Goal: Navigation & Orientation: Find specific page/section

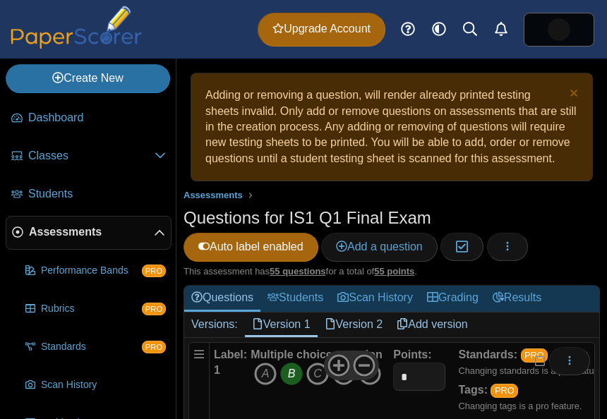
scroll to position [163, 0]
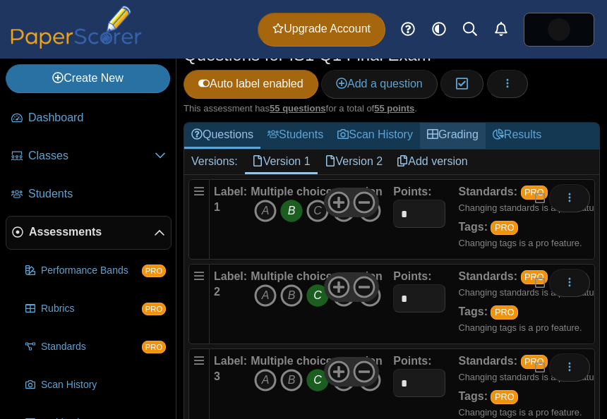
click at [455, 149] on link "Grading" at bounding box center [453, 136] width 66 height 26
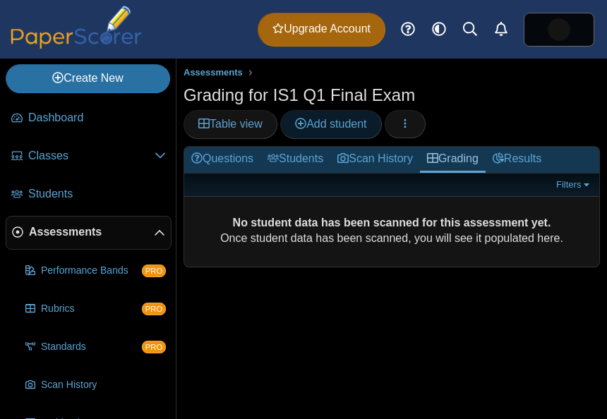
click at [346, 130] on span "Add student" at bounding box center [330, 124] width 71 height 12
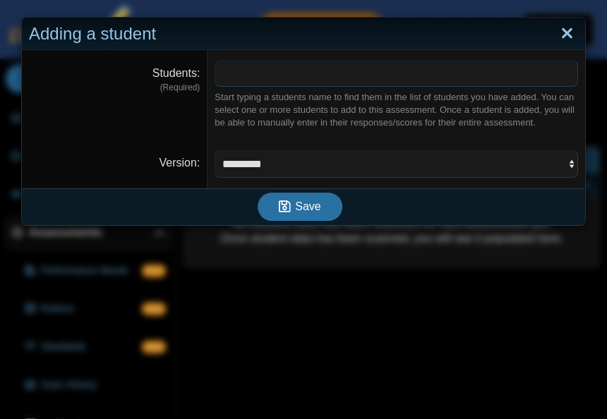
click at [563, 40] on link "Close" at bounding box center [567, 34] width 22 height 24
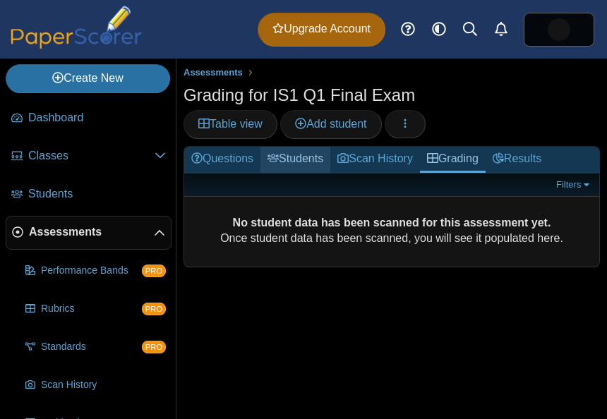
click at [305, 159] on link "Students" at bounding box center [295, 160] width 70 height 26
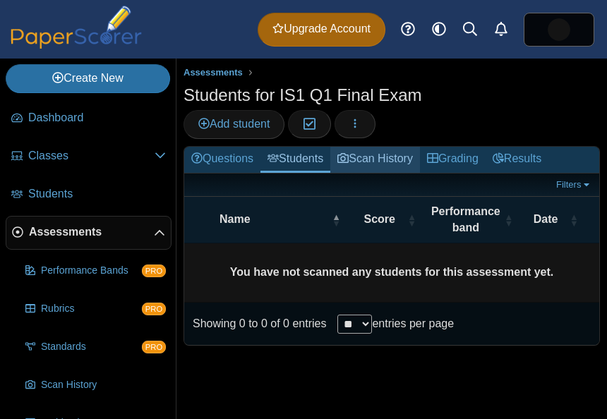
click at [389, 159] on link "Scan History" at bounding box center [375, 160] width 90 height 26
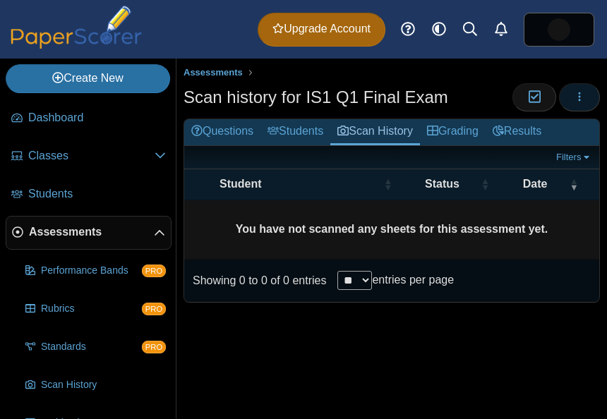
click at [598, 98] on button "button" at bounding box center [579, 97] width 41 height 28
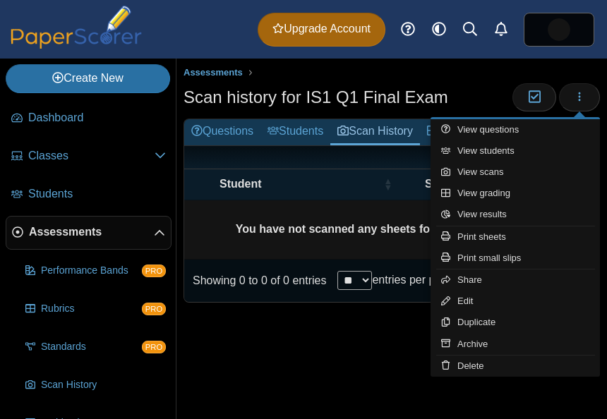
click at [370, 397] on div "Assessments Scan history for IS1 Q1 Final Exam Moderation 0 Grading" at bounding box center [391, 239] width 430 height 360
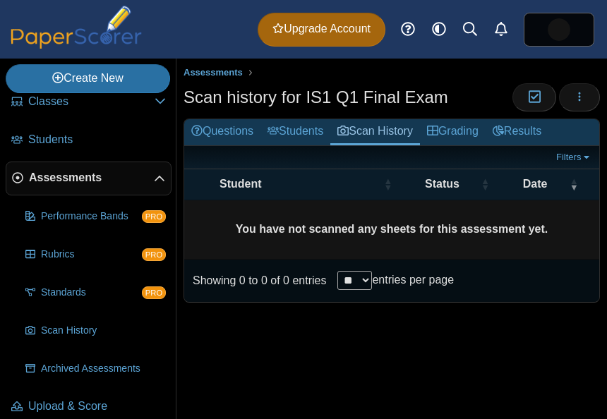
scroll to position [68, 0]
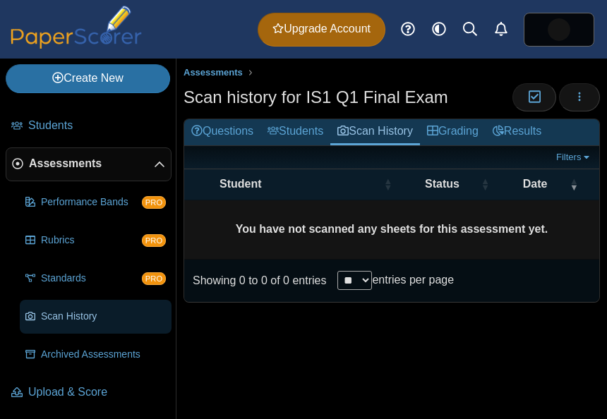
click at [108, 322] on span "Scan History" at bounding box center [103, 317] width 125 height 14
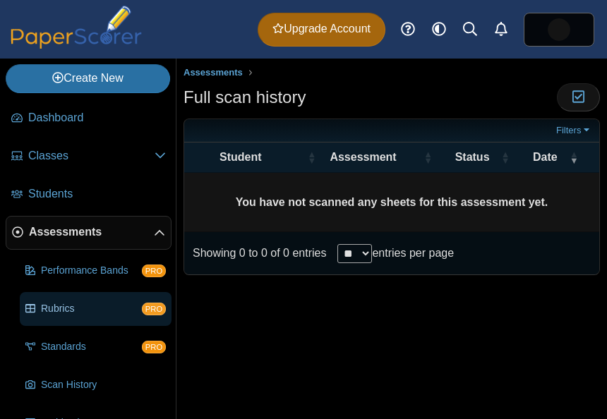
scroll to position [68, 0]
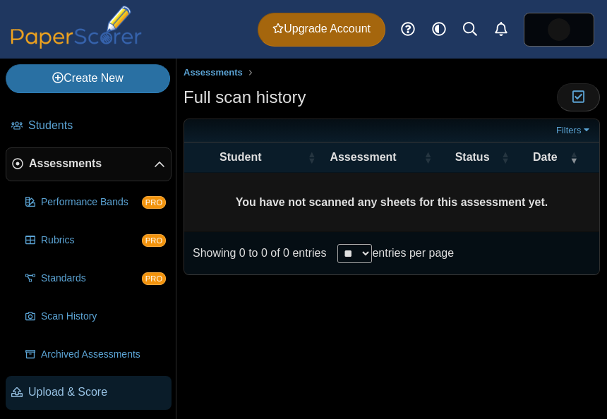
click at [90, 389] on span "Upload & Score" at bounding box center [97, 392] width 138 height 16
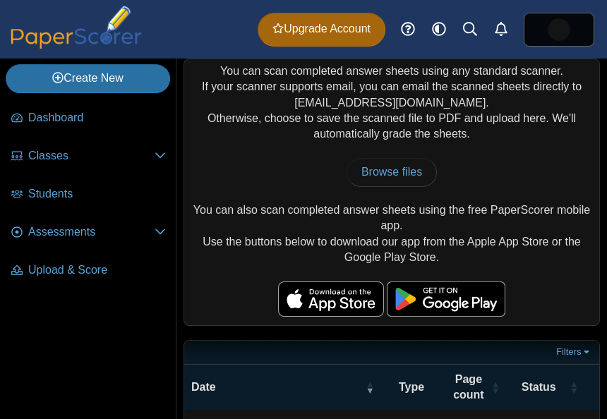
scroll to position [8, 0]
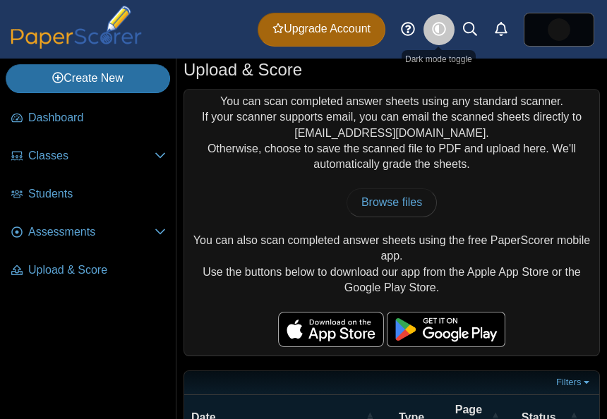
click at [439, 31] on icon "Style variation" at bounding box center [439, 29] width 14 height 14
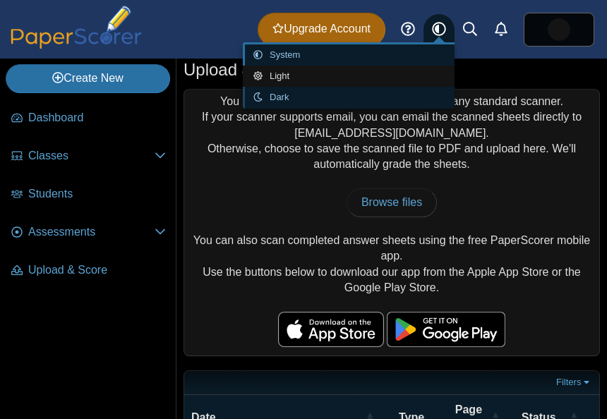
click at [274, 97] on link "Dark" at bounding box center [349, 97] width 212 height 21
